Goal: Transaction & Acquisition: Purchase product/service

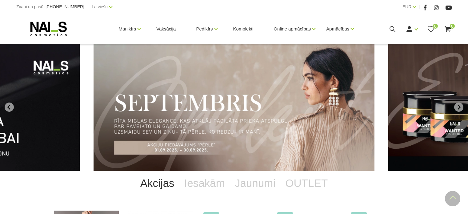
scroll to position [154, 0]
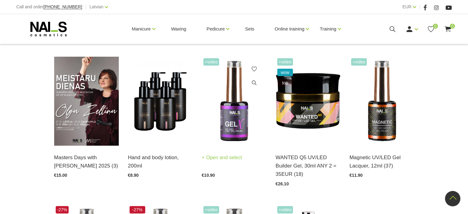
click at [236, 122] on img at bounding box center [234, 101] width 65 height 89
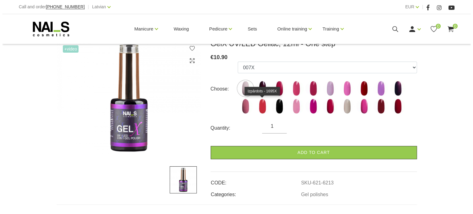
scroll to position [92, 0]
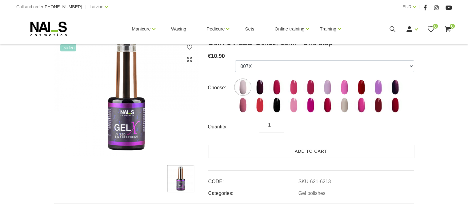
click at [265, 151] on link "Add to cart" at bounding box center [311, 151] width 206 height 13
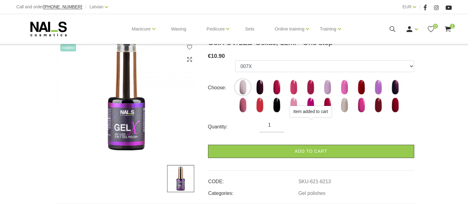
click at [451, 30] on use at bounding box center [448, 29] width 6 height 6
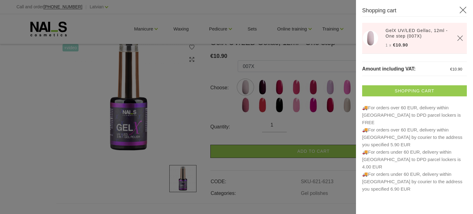
click at [424, 93] on link "Shopping cart" at bounding box center [414, 90] width 105 height 11
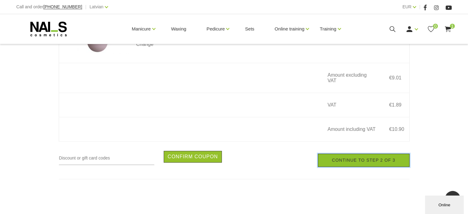
click at [346, 167] on link "Continue to step 2 of 3" at bounding box center [364, 160] width 92 height 13
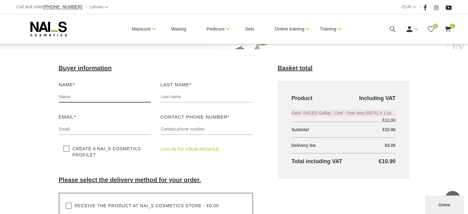
scroll to position [62, 0]
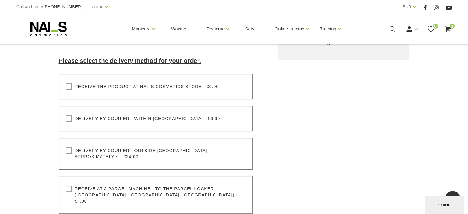
click at [176, 119] on font "Delivery by courier - within [GEOGRAPHIC_DATA] - €6.90" at bounding box center [148, 118] width 146 height 5
click at [0, 0] on input "Delivery by courier - within [GEOGRAPHIC_DATA] - €6.90" at bounding box center [0, 0] width 0 height 0
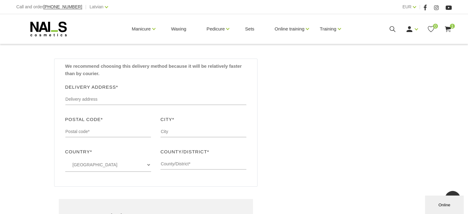
scroll to position [370, 0]
